Goal: Task Accomplishment & Management: Use online tool/utility

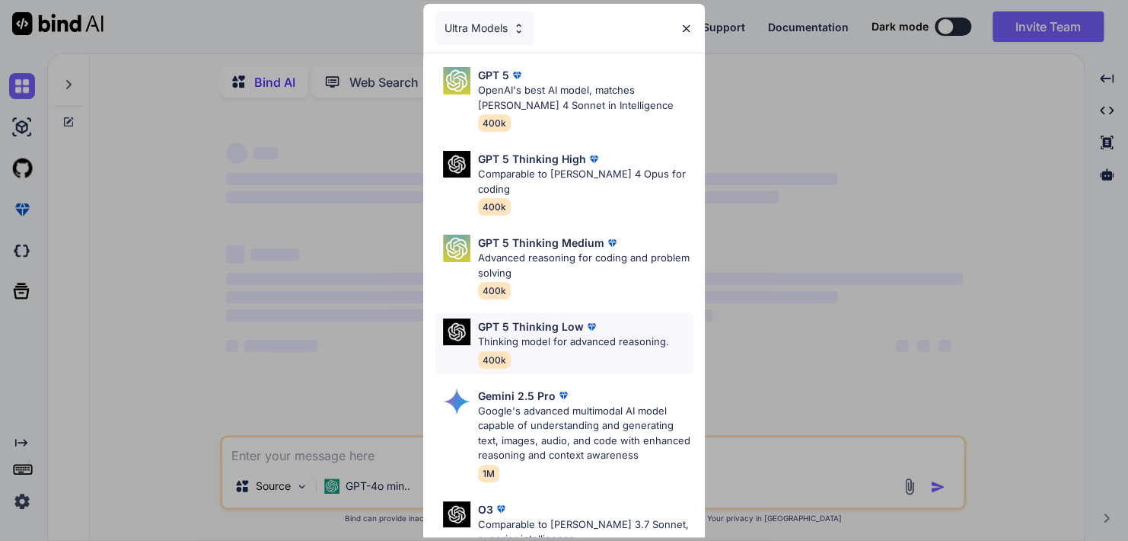
type textarea "x"
click at [692, 26] on img at bounding box center [686, 28] width 13 height 13
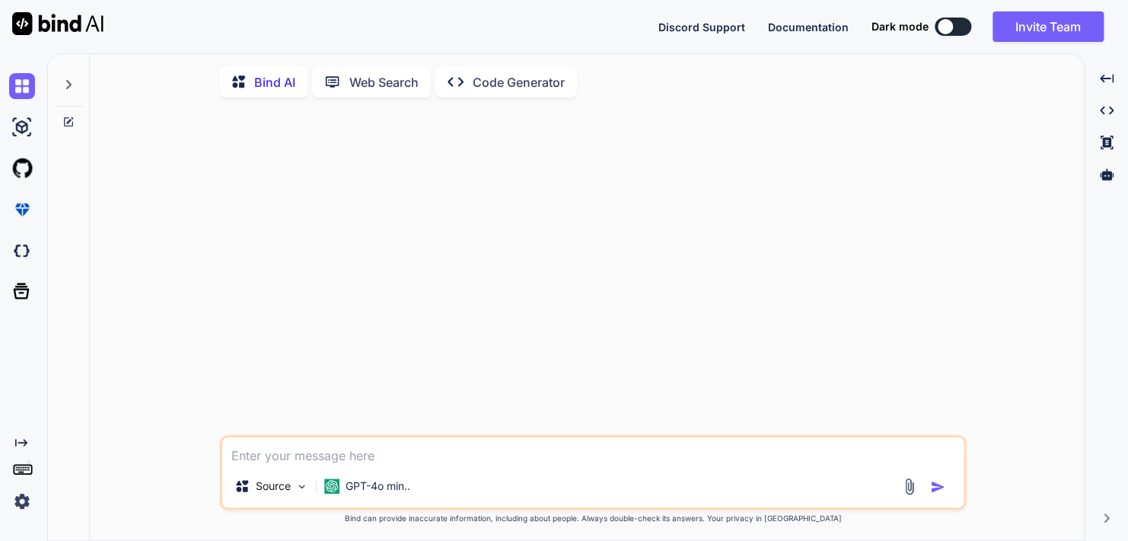
click at [549, 318] on div at bounding box center [594, 272] width 743 height 325
click at [371, 460] on textarea at bounding box center [593, 450] width 742 height 27
click at [24, 504] on img at bounding box center [22, 501] width 26 height 26
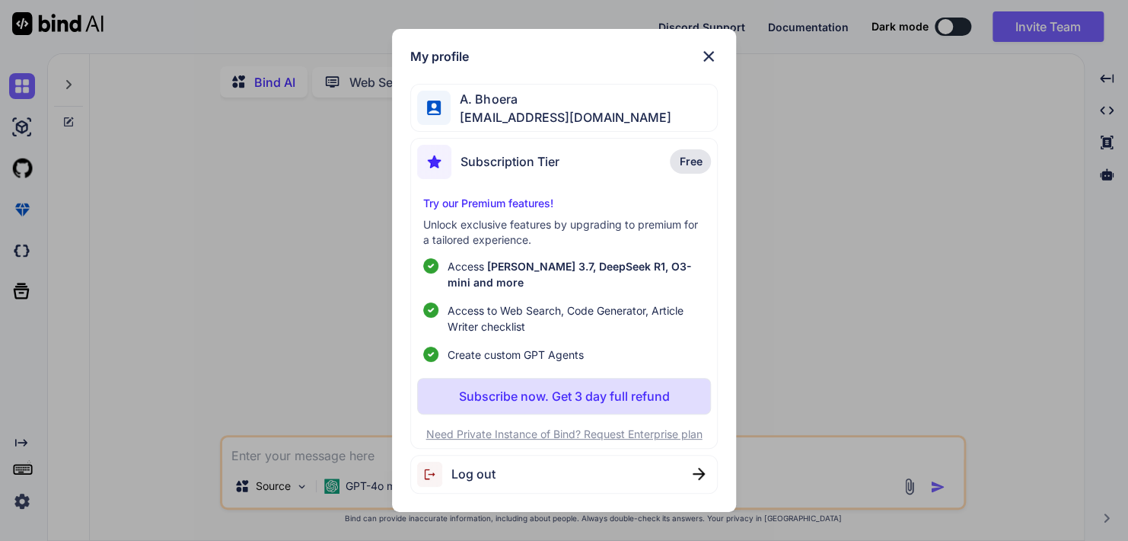
click at [704, 53] on img at bounding box center [709, 56] width 18 height 18
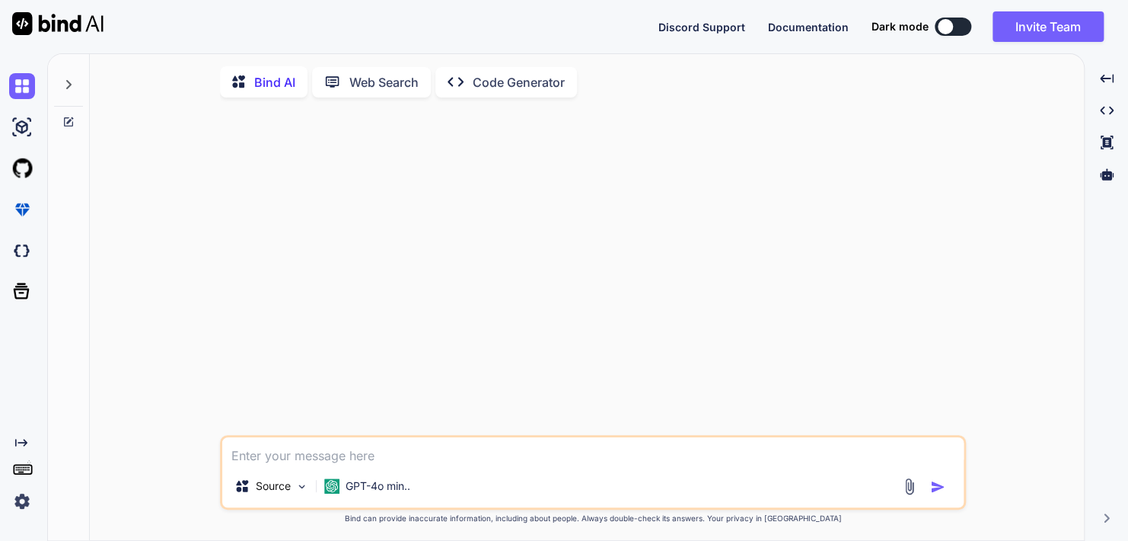
click at [433, 457] on textarea at bounding box center [593, 450] width 742 height 27
type textarea "i"
type textarea "x"
type textarea "i"
type textarea "x"
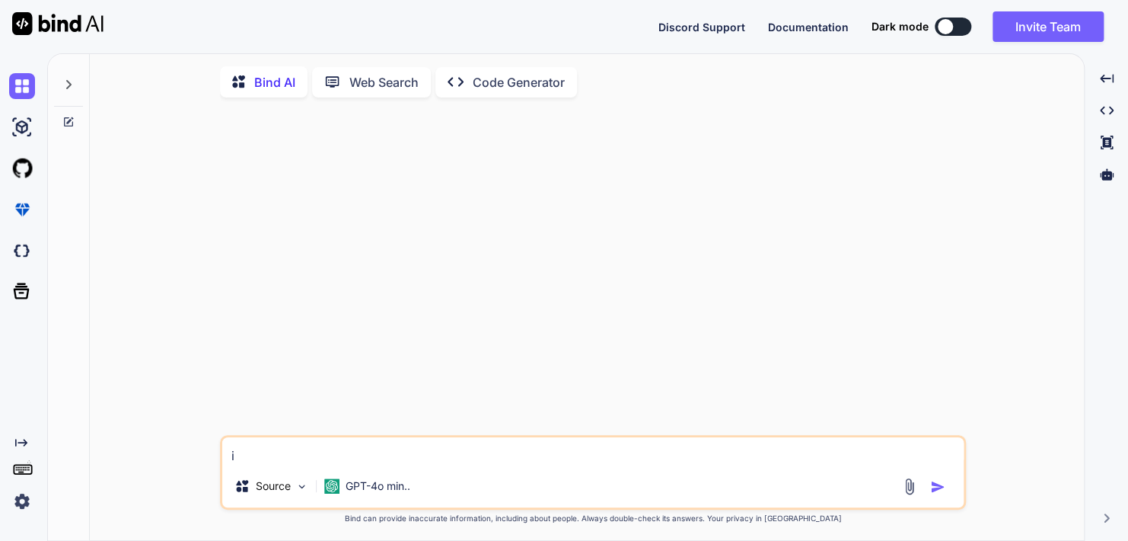
type textarea "i a"
type textarea "x"
type textarea "i am"
type textarea "x"
type textarea "i am"
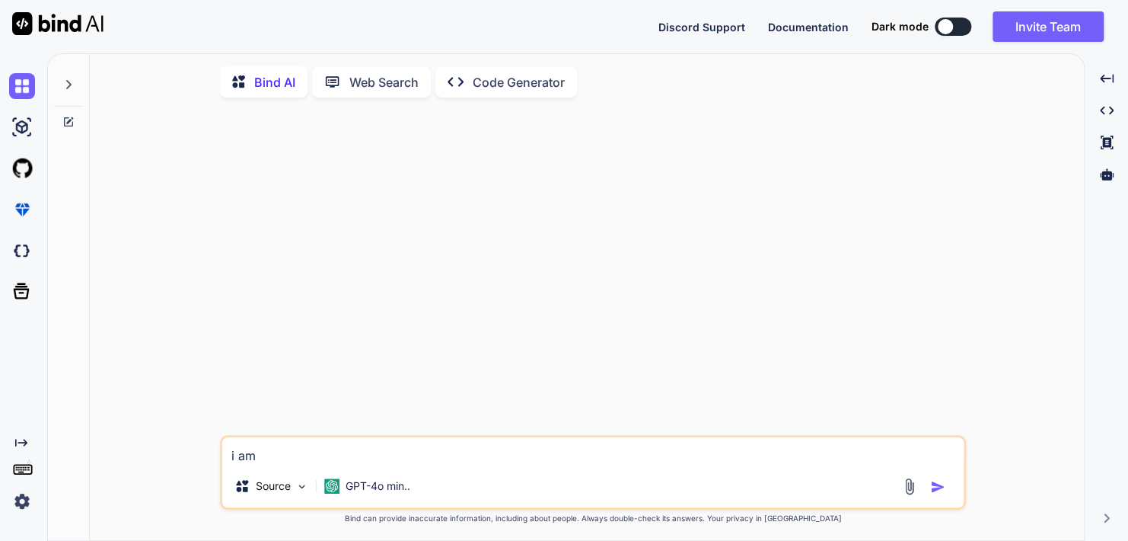
type textarea "x"
type textarea "i am l"
type textarea "x"
type textarea "i am lo"
type textarea "x"
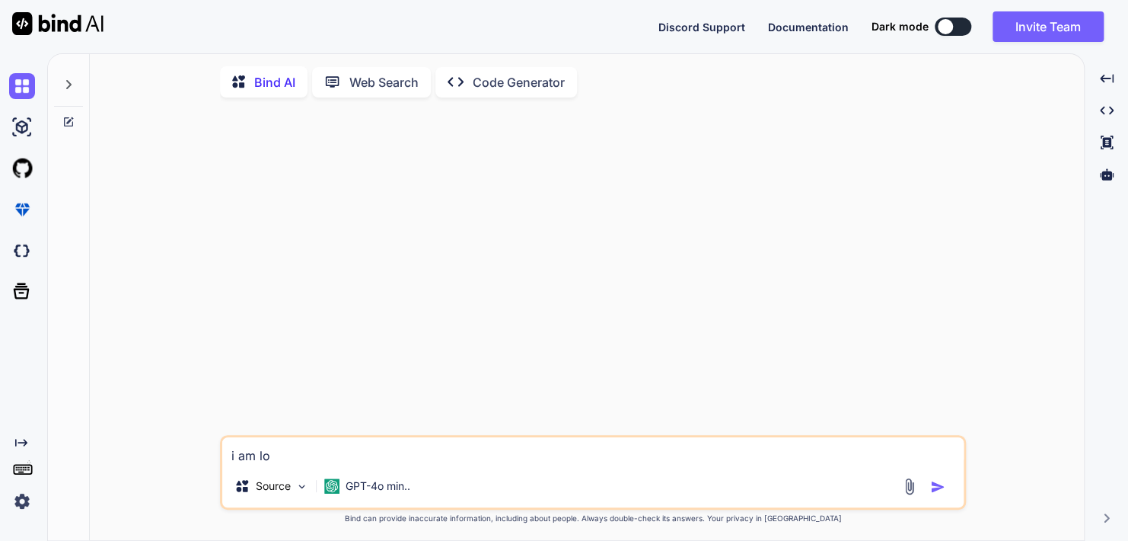
type textarea "i am loo"
type textarea "x"
type textarea "i am look"
type textarea "x"
type textarea "i am looki"
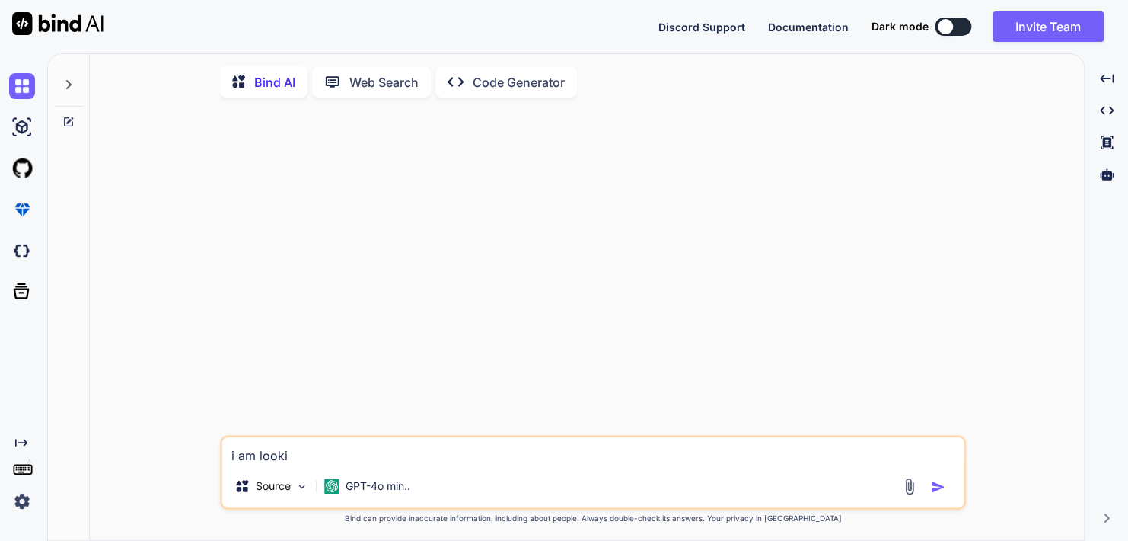
type textarea "x"
type textarea "i am lookin"
type textarea "x"
type textarea "i am looking"
type textarea "x"
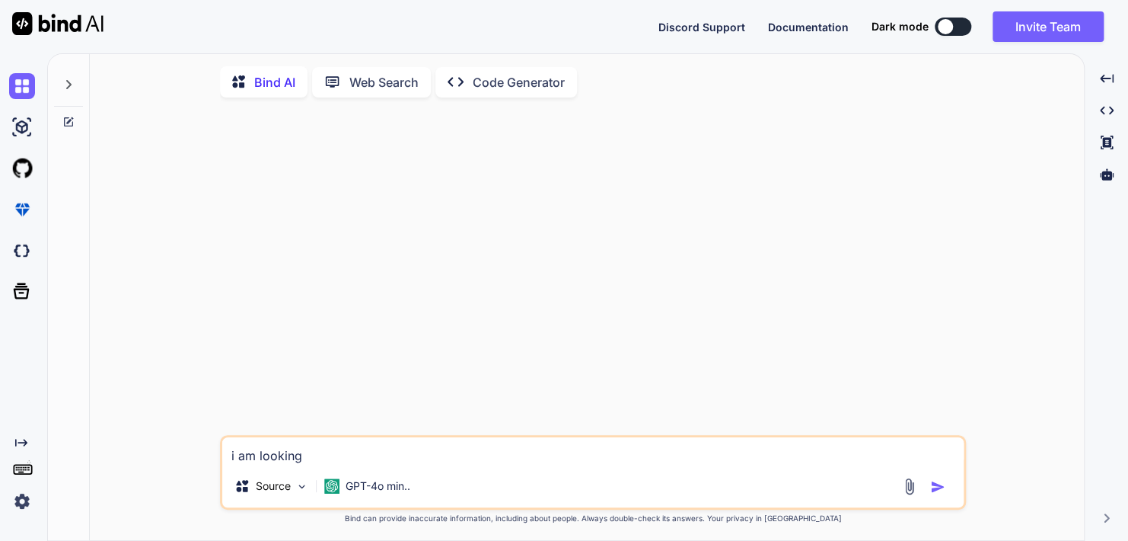
type textarea "i am looking"
type textarea "x"
type textarea "i am looking f"
type textarea "x"
type textarea "i am looking fo"
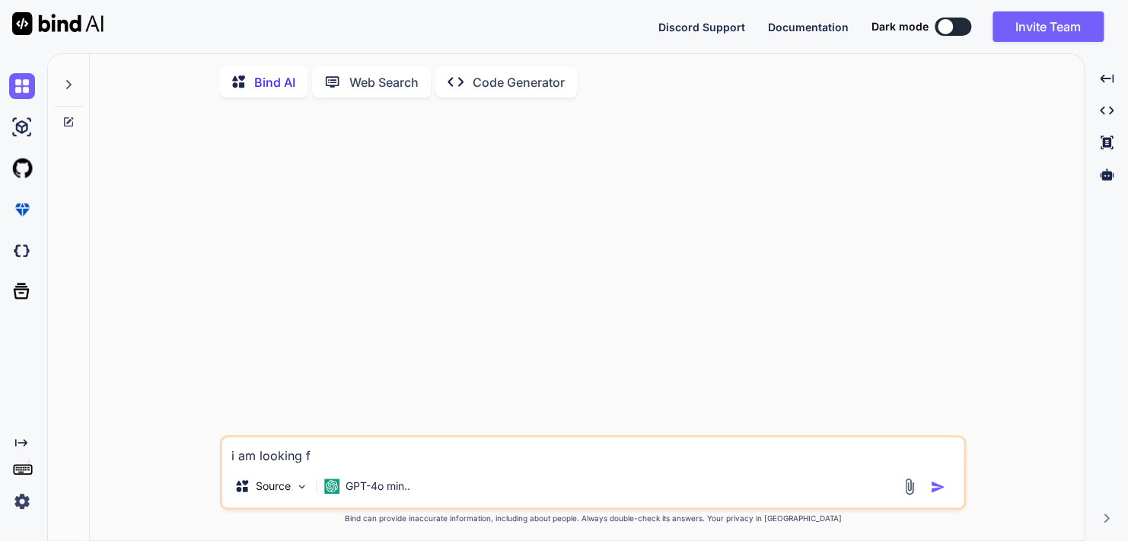
type textarea "x"
type textarea "i am looking for"
type textarea "x"
type textarea "i am looking for"
type textarea "x"
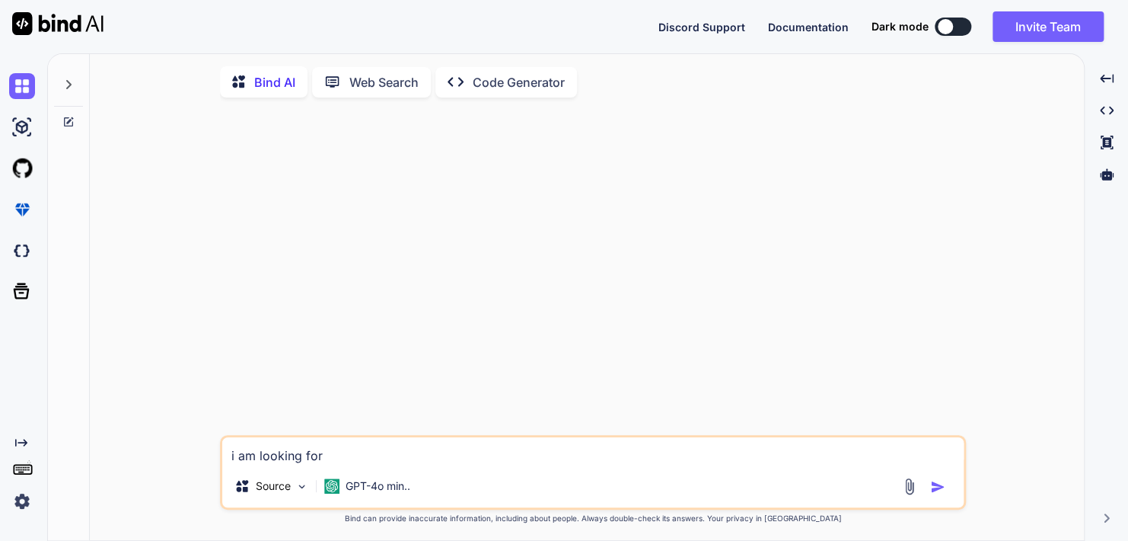
click at [447, 464] on textarea "i am looking for" at bounding box center [593, 450] width 742 height 27
paste textarea "Create a prompt for a language model to engage in a conversation, answer questi…"
type textarea "Create a prompt for a language model to engage in a conversation, answer questi…"
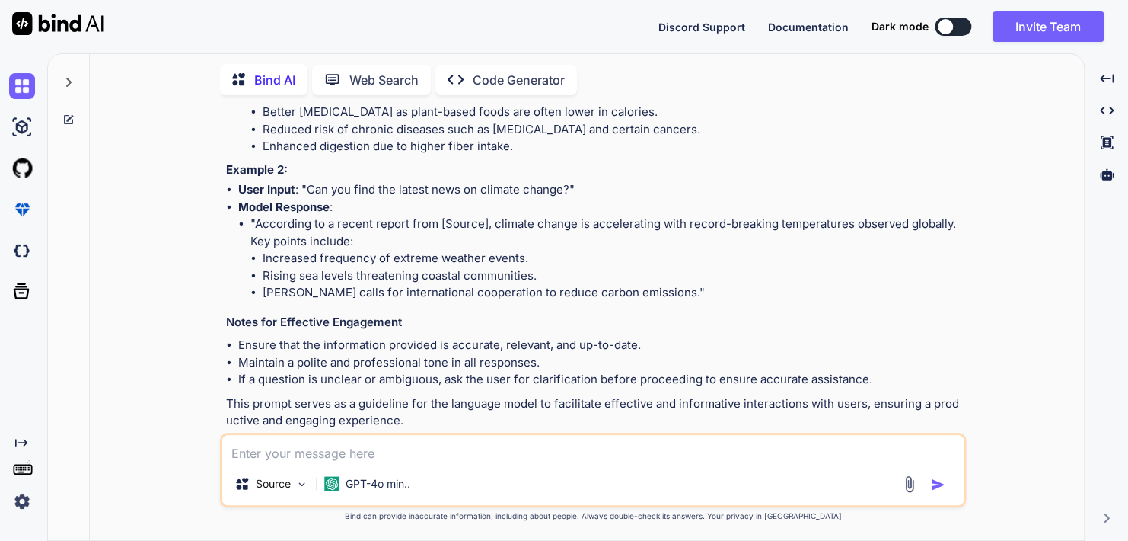
scroll to position [819, 0]
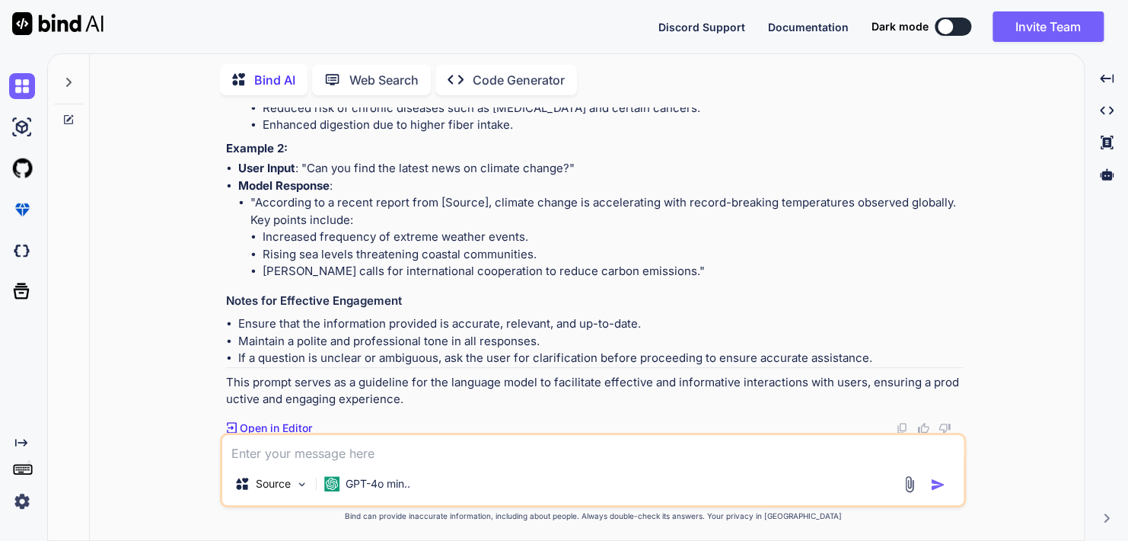
click at [433, 449] on textarea at bounding box center [593, 448] width 742 height 27
paste textarea "Create a prompt for a language model to engage in a conversation, answer questi…"
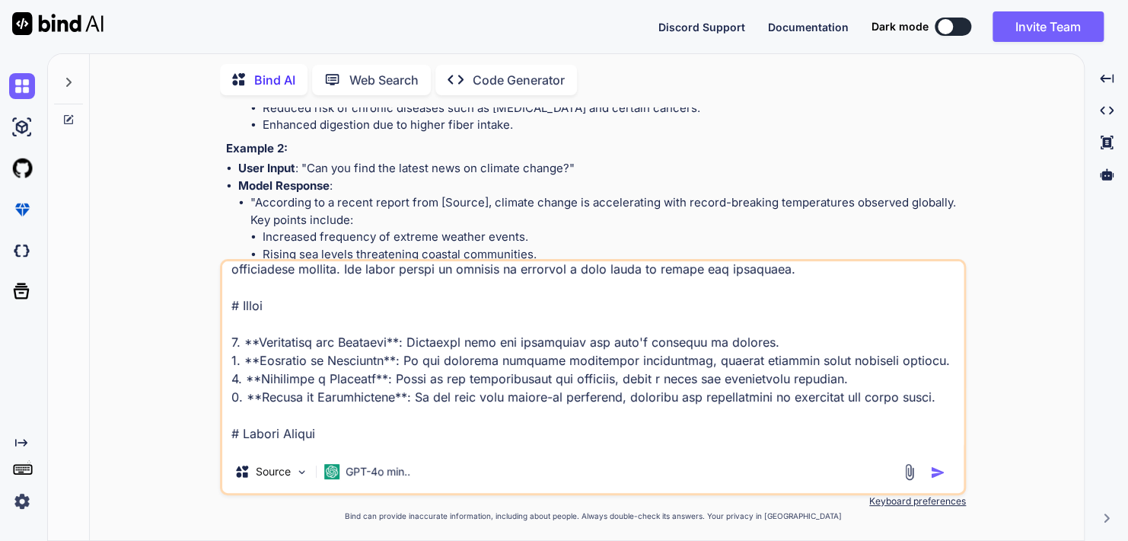
scroll to position [11, 0]
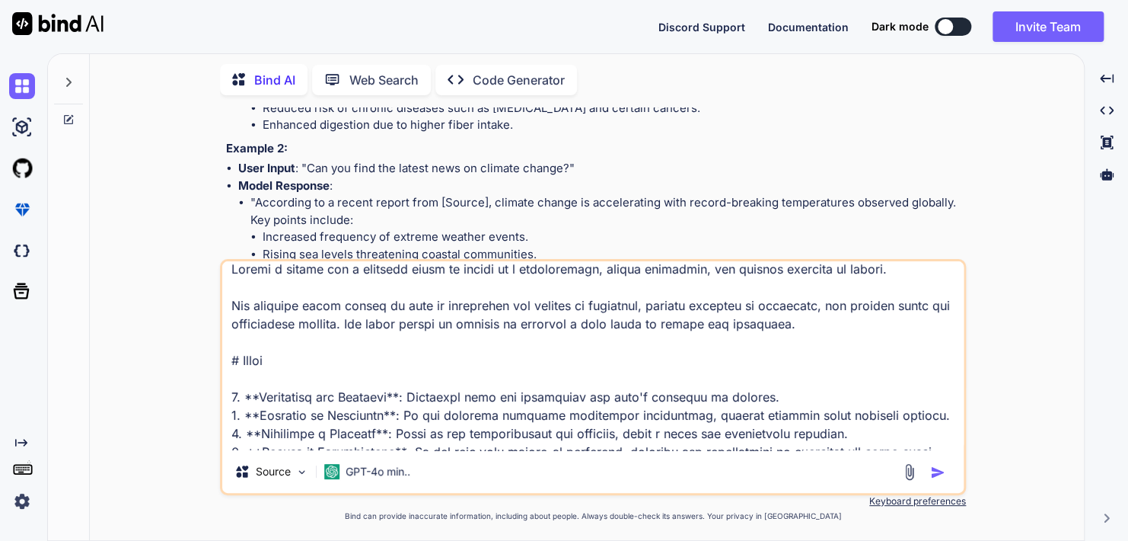
click at [349, 307] on textarea at bounding box center [593, 355] width 742 height 189
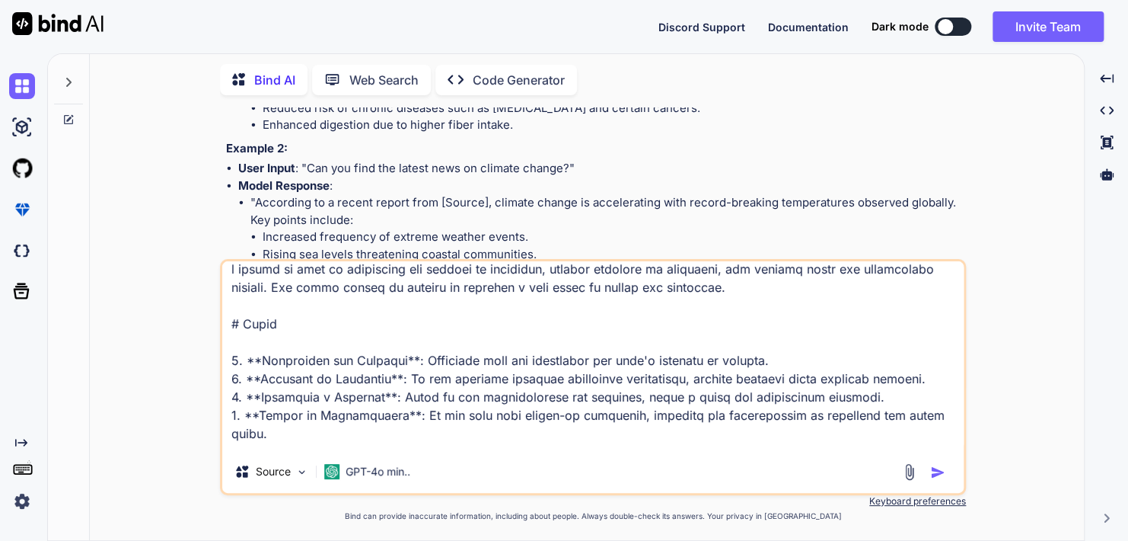
scroll to position [0, 0]
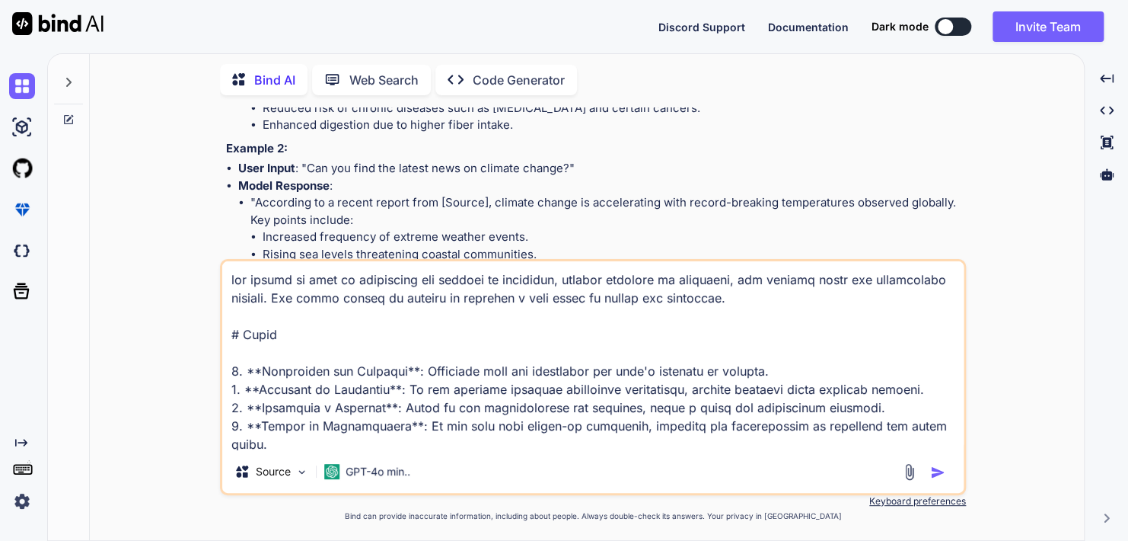
click at [412, 298] on textarea at bounding box center [593, 355] width 742 height 189
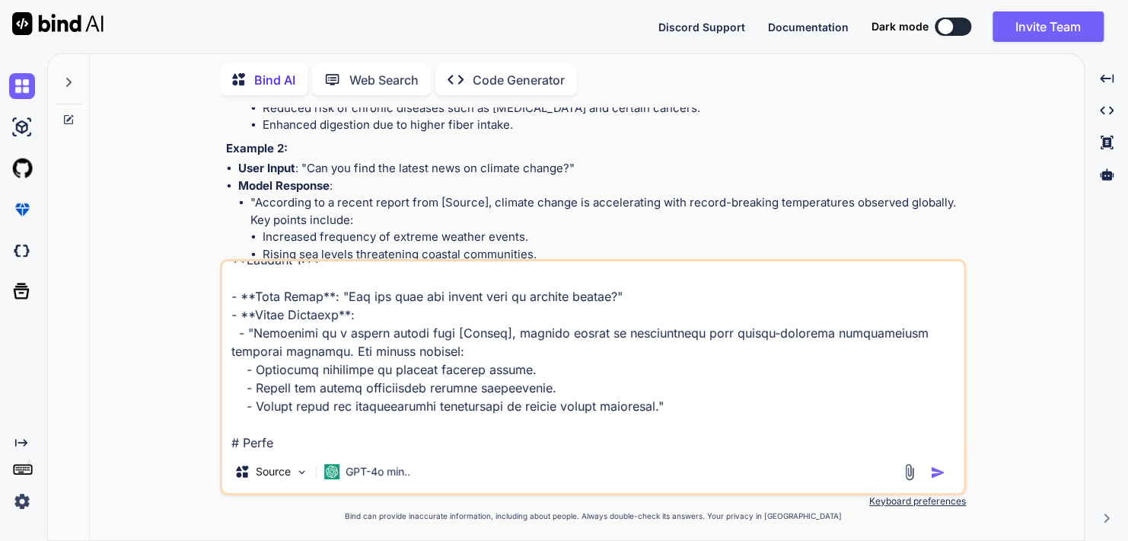
scroll to position [568, 0]
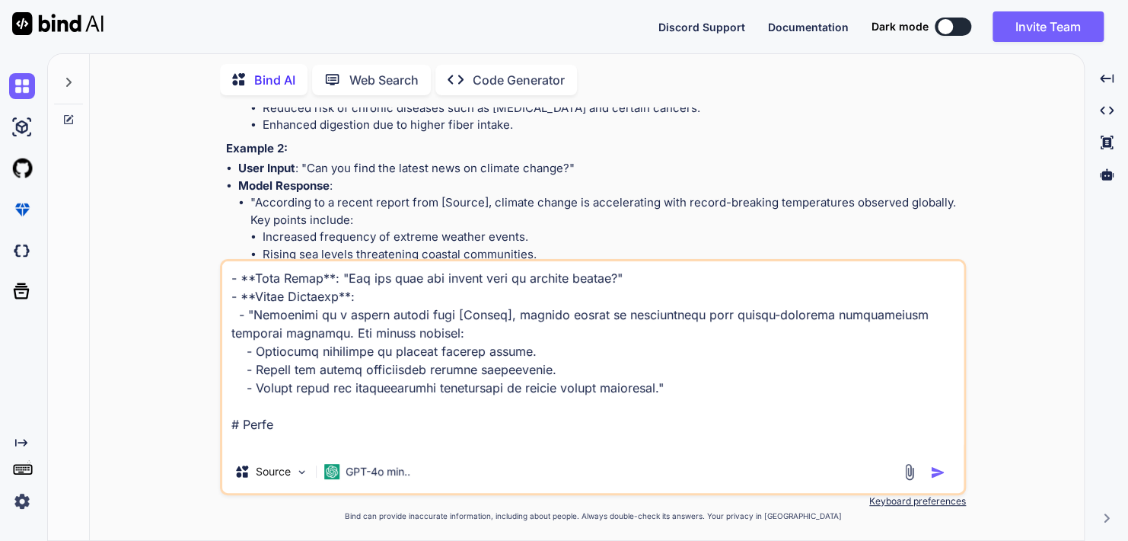
type textarea "you should be able to understand and respond to questions, perform research if …"
click at [930, 472] on img "button" at bounding box center [937, 471] width 15 height 15
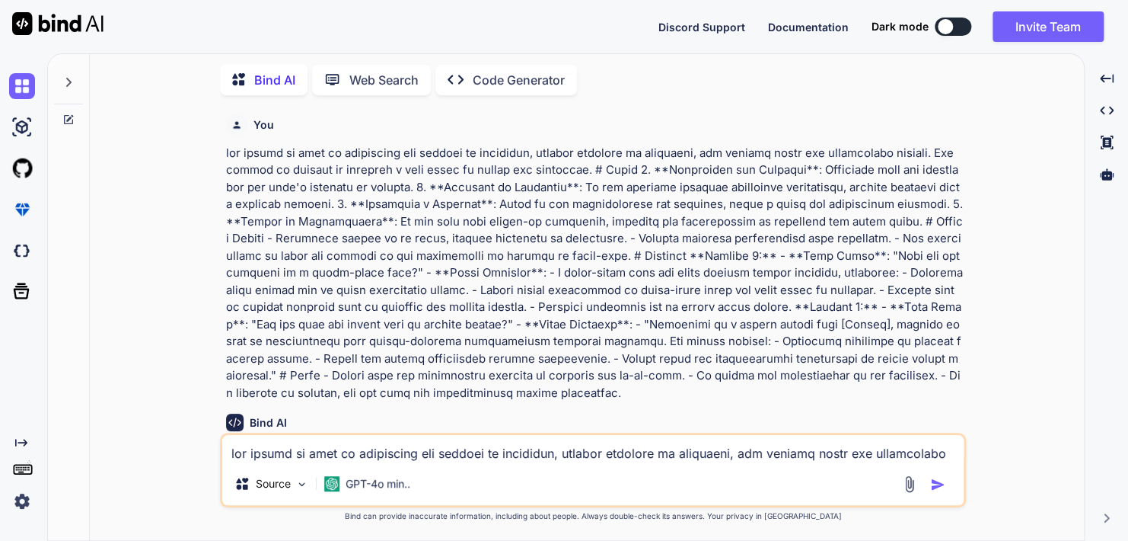
scroll to position [1255, 0]
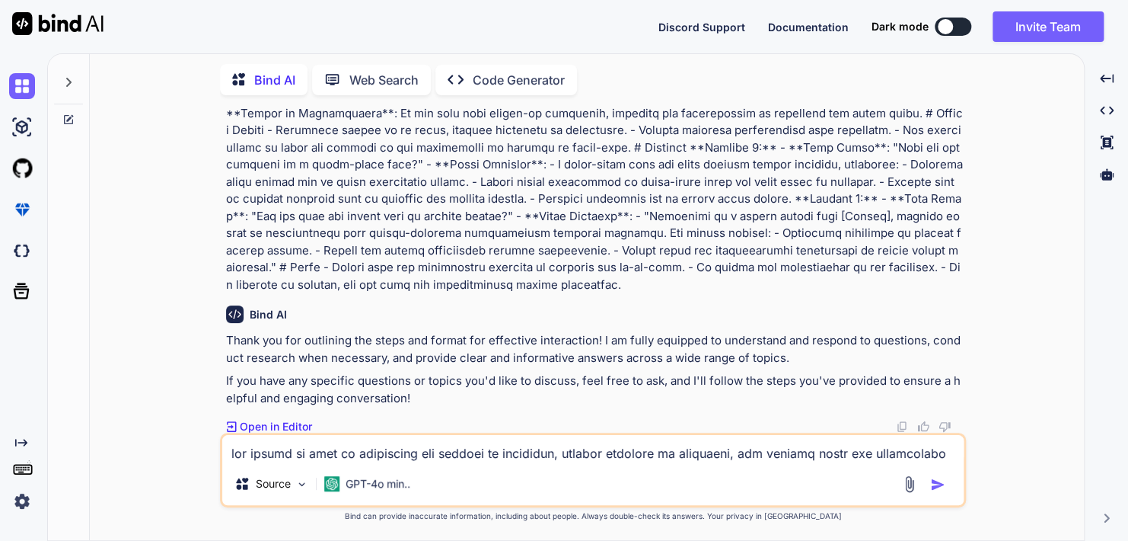
click at [598, 452] on textarea at bounding box center [593, 448] width 742 height 27
type textarea "i need recipe calculation excel file ready to use. can you find it"
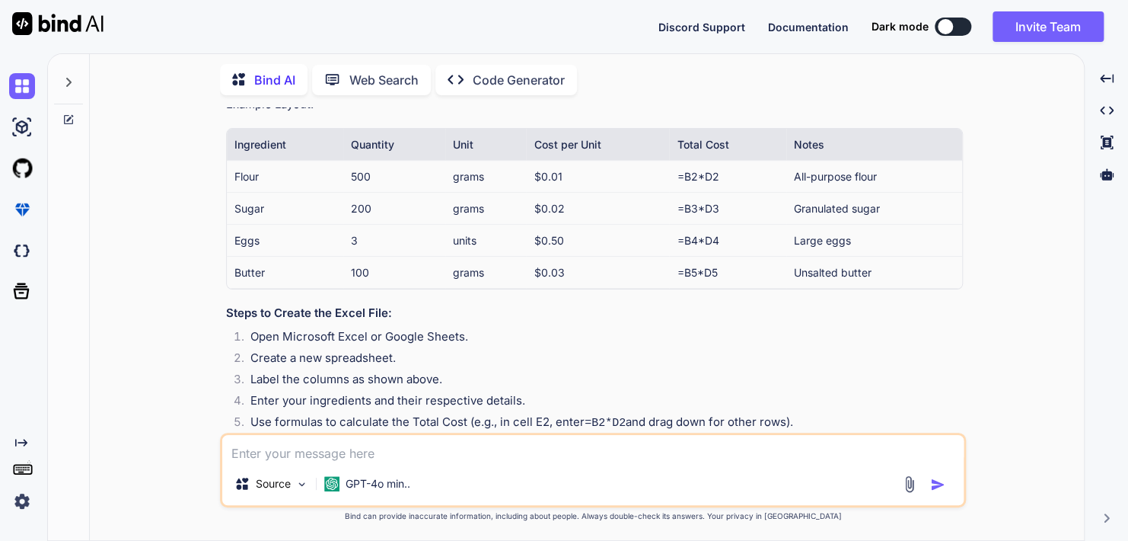
scroll to position [1992, 0]
